Goal: Transaction & Acquisition: Subscribe to service/newsletter

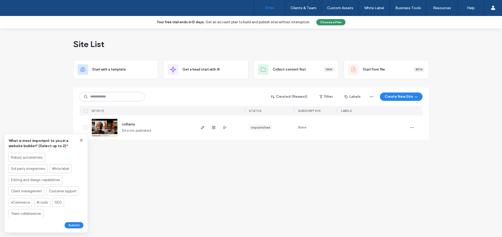
click at [326, 22] on button "Choose a Plan" at bounding box center [330, 22] width 29 height 6
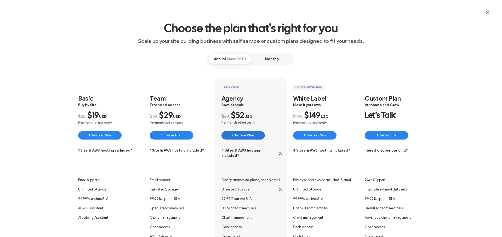
click at [233, 134] on button "Choose Plan" at bounding box center [242, 135] width 43 height 8
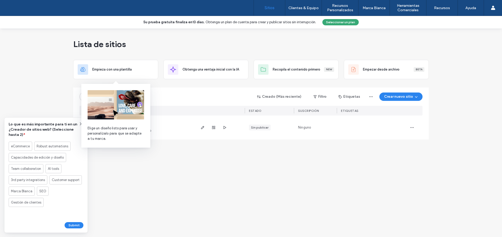
click at [159, 172] on div "Lista de sitios Empieza con una plantilla Obtenga una ventaja inicial con la IA…" at bounding box center [251, 132] width 502 height 209
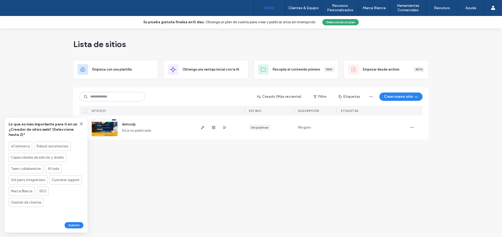
drag, startPoint x: 183, startPoint y: 188, endPoint x: 132, endPoint y: 160, distance: 58.7
click at [183, 188] on div "Lista de sitios Empieza con una plantilla Obtenga una ventaja inicial con la IA…" at bounding box center [251, 132] width 502 height 209
click at [83, 123] on icon at bounding box center [81, 124] width 4 height 4
click at [94, 125] on img at bounding box center [105, 137] width 26 height 36
